Goal: Task Accomplishment & Management: Use online tool/utility

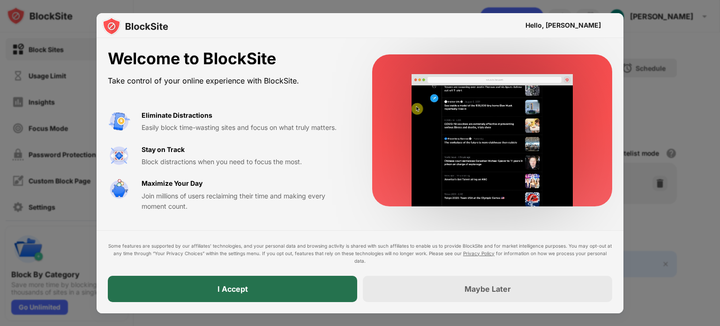
click at [211, 285] on div "I Accept" at bounding box center [232, 289] width 249 height 26
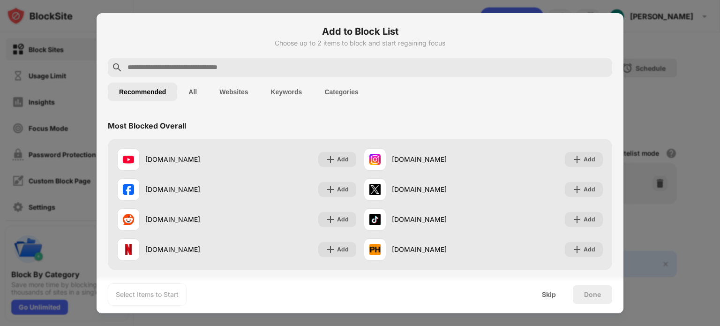
click at [198, 67] on input "text" at bounding box center [368, 67] width 482 height 11
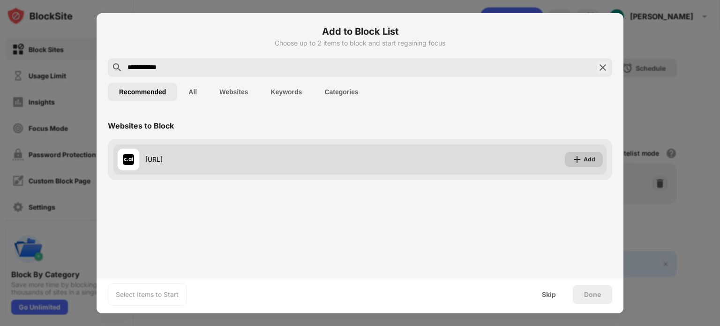
type input "**********"
click at [576, 158] on img at bounding box center [576, 159] width 9 height 9
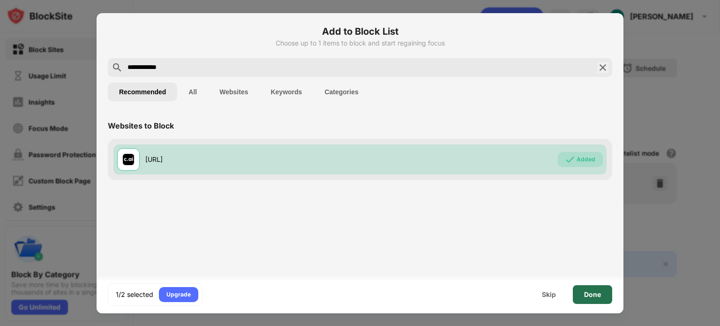
click at [602, 295] on div "Done" at bounding box center [592, 294] width 39 height 19
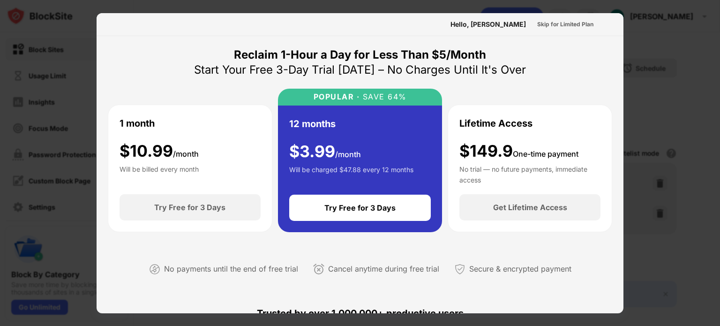
click at [674, 93] on div at bounding box center [360, 163] width 720 height 326
